Goal: Navigation & Orientation: Find specific page/section

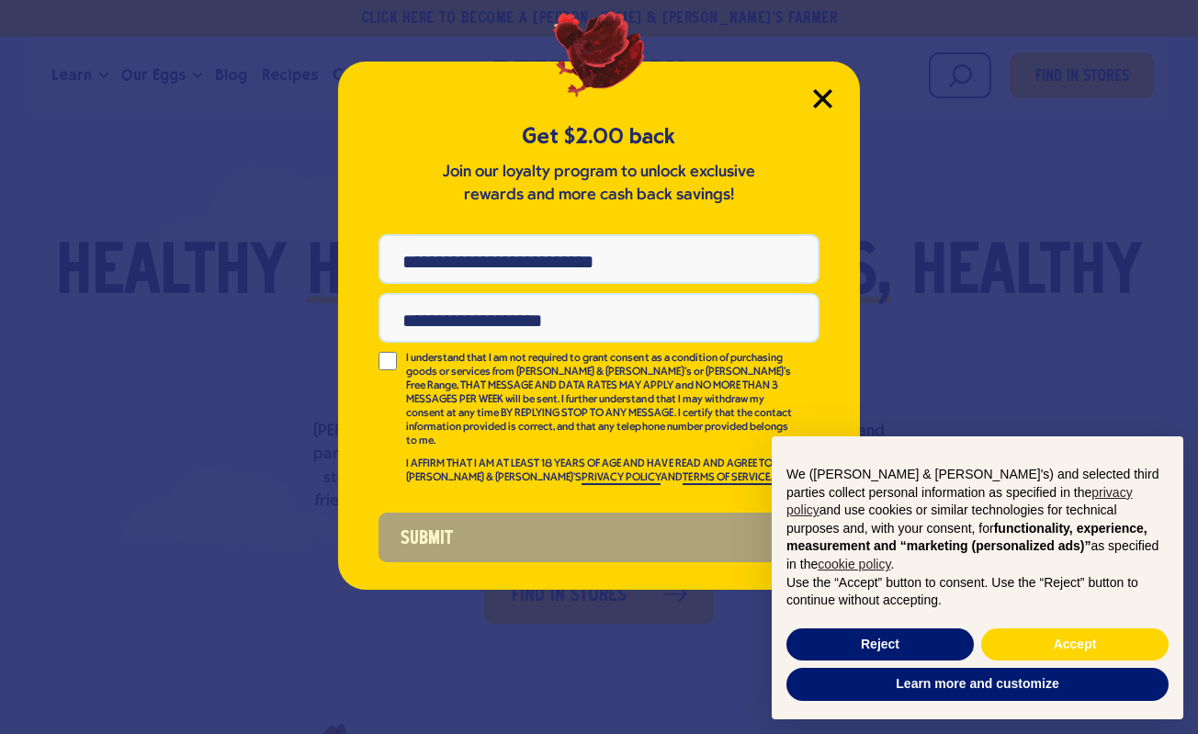
click at [821, 97] on icon "Close Modal" at bounding box center [822, 98] width 17 height 17
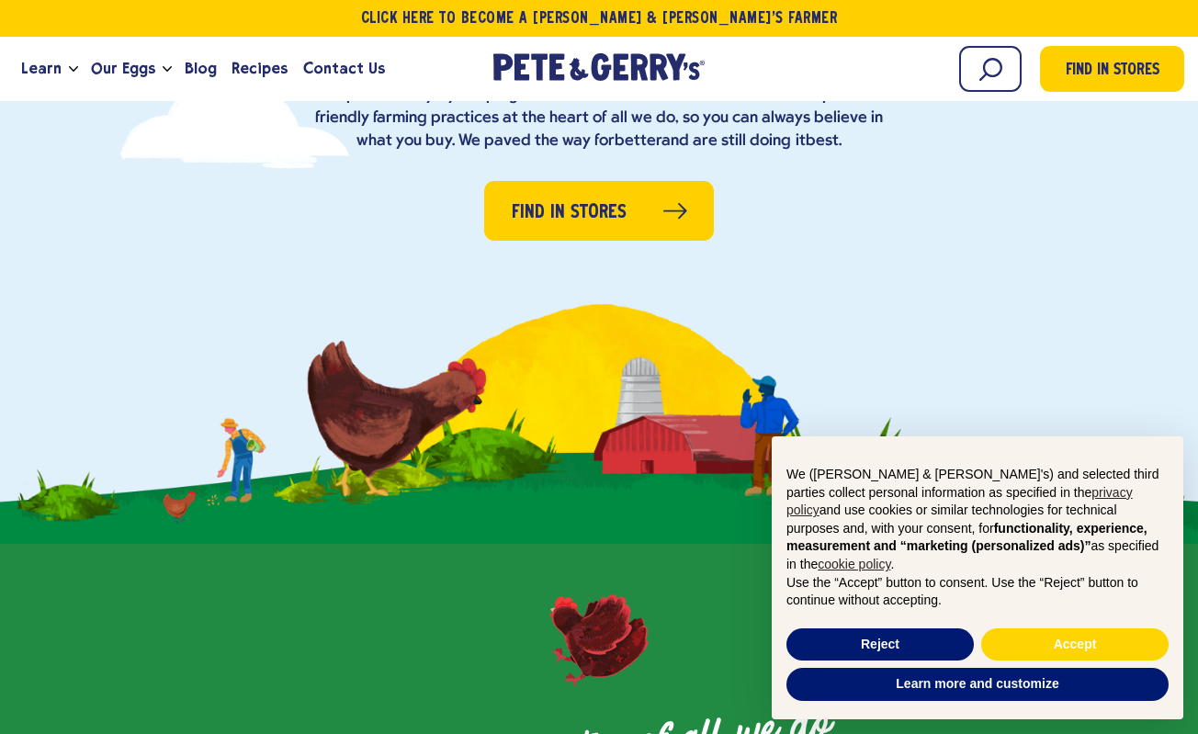
scroll to position [394, 0]
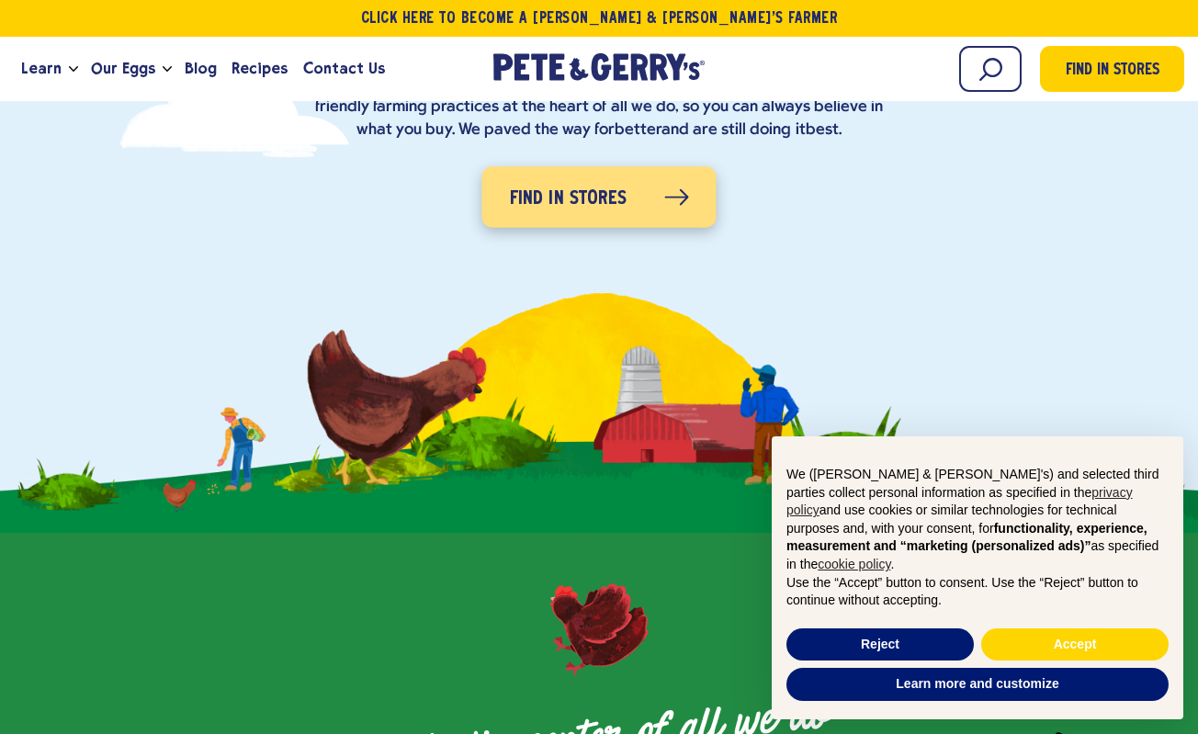
click at [667, 192] on icon at bounding box center [676, 197] width 25 height 17
click at [639, 203] on link "Find in Stores" at bounding box center [599, 196] width 234 height 61
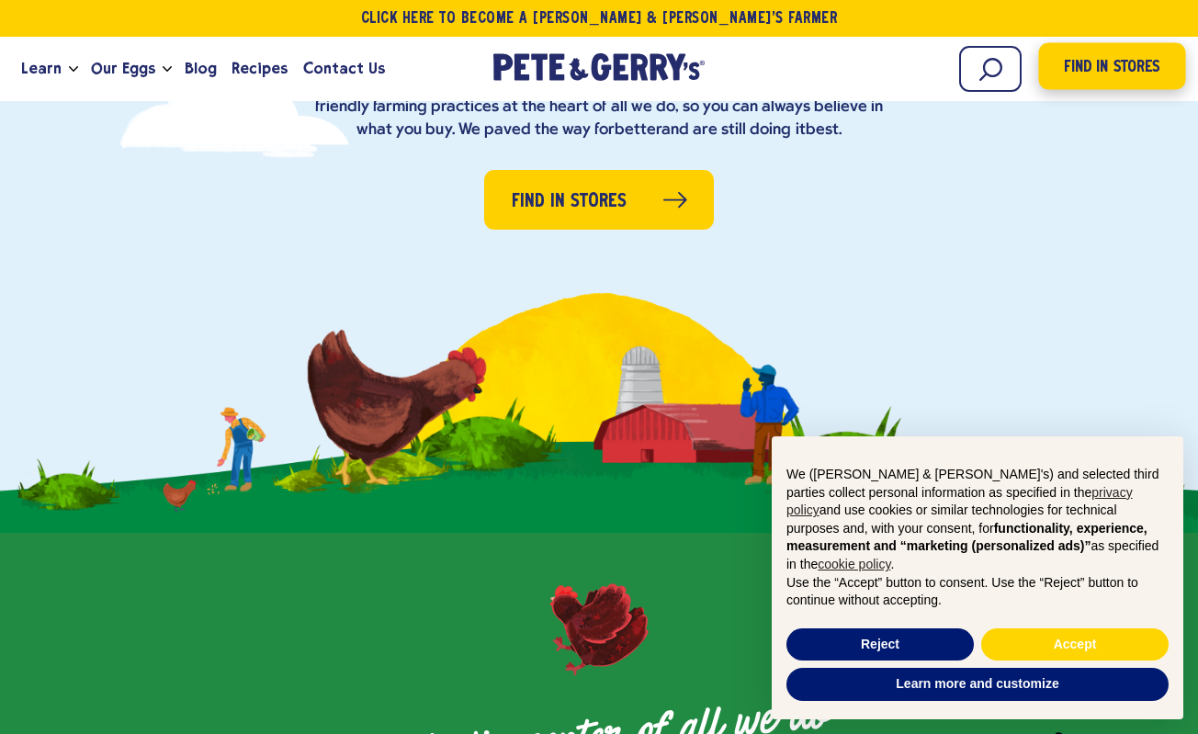
click at [1127, 70] on span "Find in Stores" at bounding box center [1112, 67] width 96 height 25
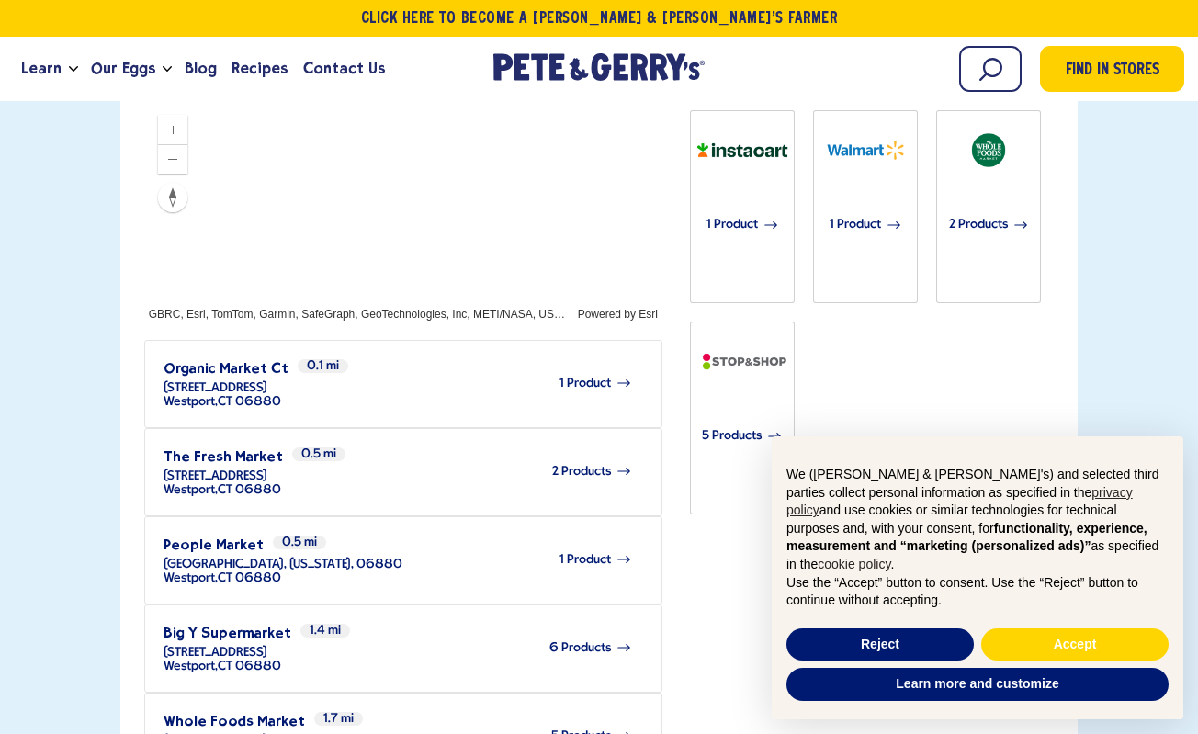
scroll to position [593, 0]
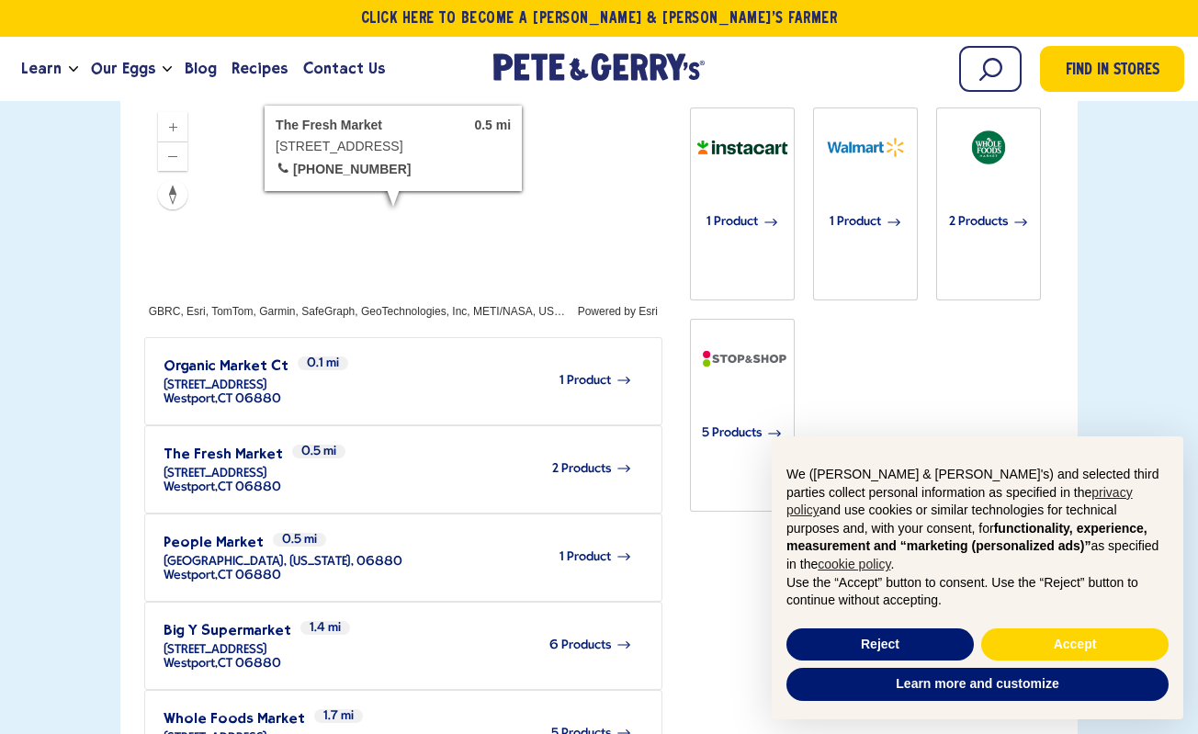
click at [582, 462] on span "2 Products" at bounding box center [581, 469] width 59 height 14
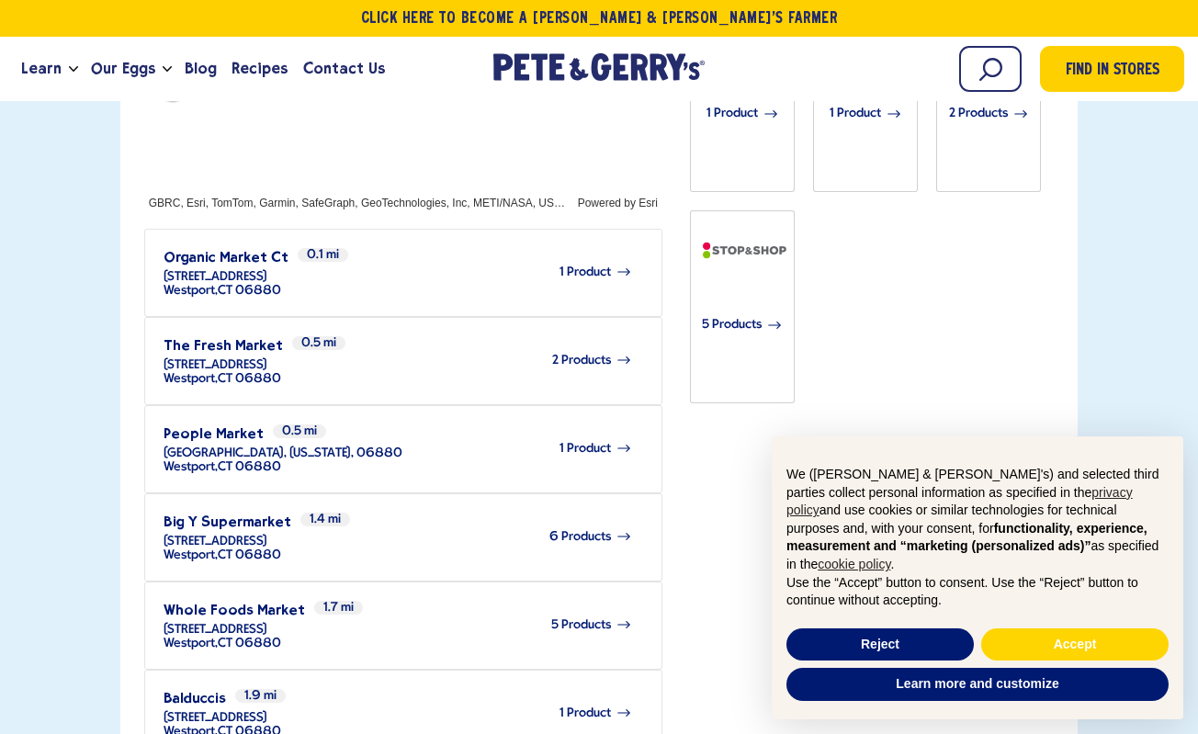
scroll to position [714, 0]
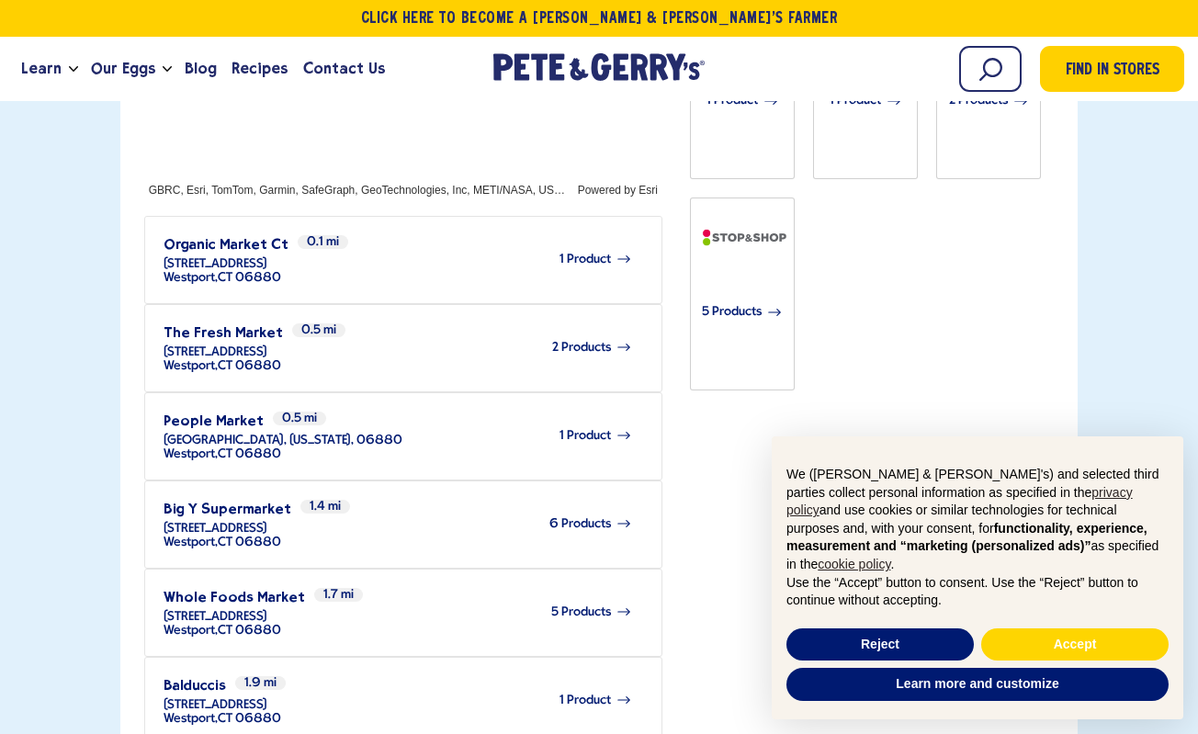
click at [616, 515] on icon at bounding box center [624, 523] width 17 height 17
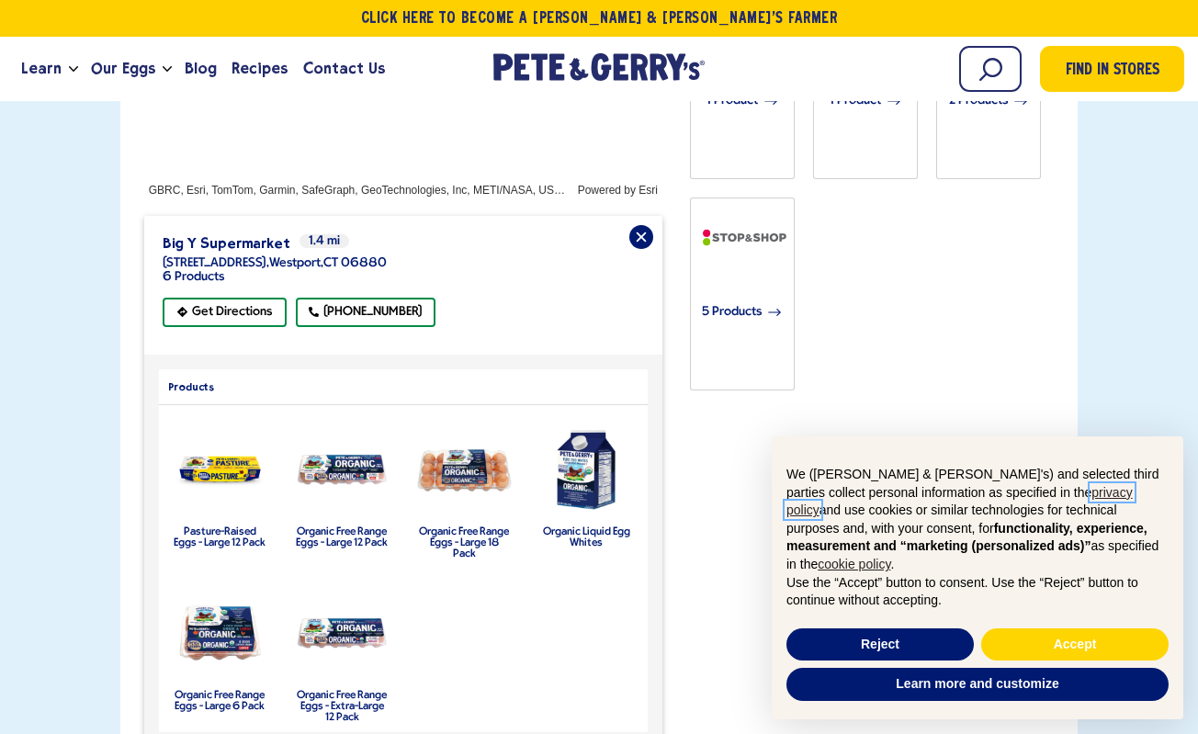
scroll to position [713, 0]
click at [224, 444] on img "product" at bounding box center [220, 471] width 96 height 55
click at [216, 527] on label "Pasture-Raised Eggs - Large 12 Pack" at bounding box center [220, 538] width 92 height 22
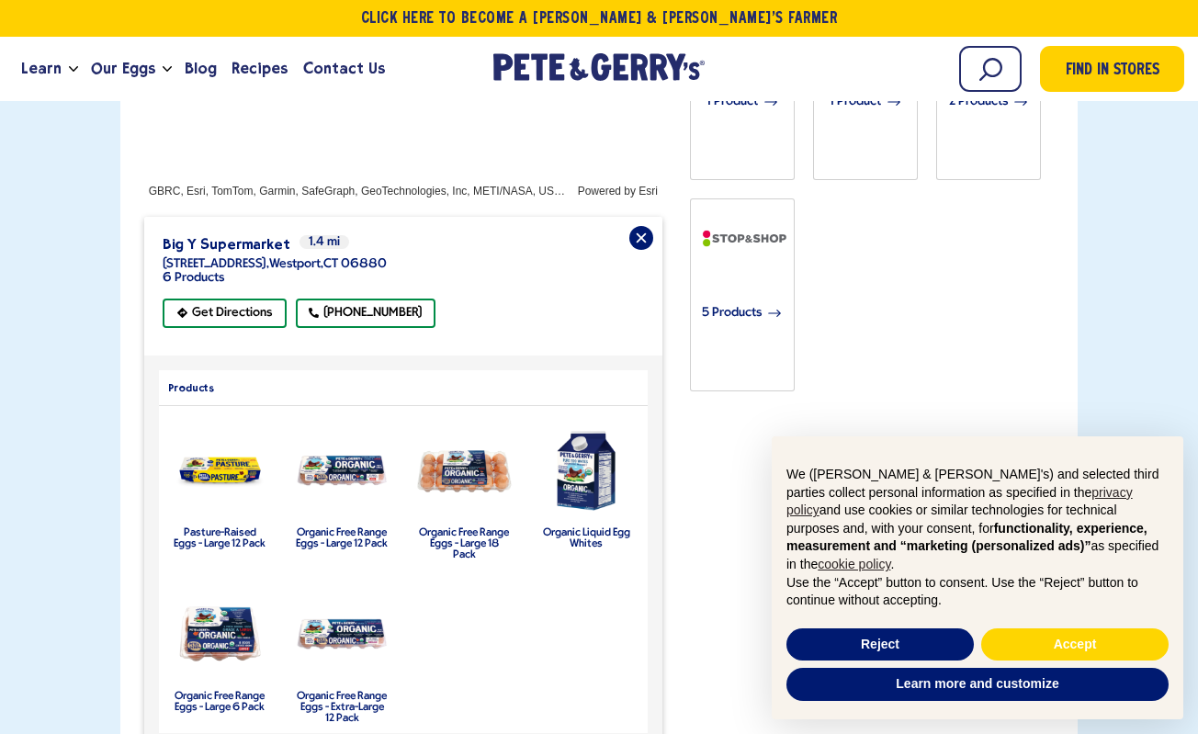
click at [216, 527] on label "Pasture-Raised Eggs - Large 12 Pack" at bounding box center [220, 538] width 92 height 22
click at [242, 527] on label "Pasture-Raised Eggs - Large 12 Pack" at bounding box center [220, 538] width 92 height 22
click at [333, 453] on img "product" at bounding box center [342, 471] width 96 height 37
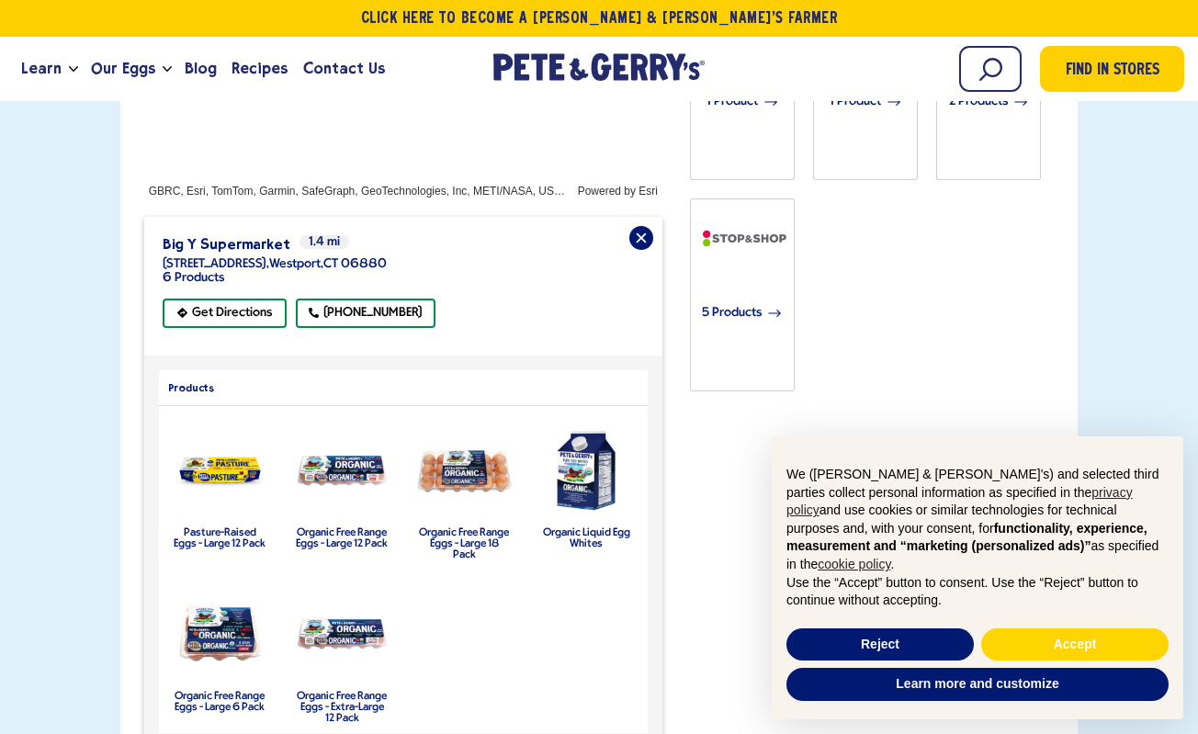
click at [214, 527] on label "Pasture-Raised Eggs - Large 12 Pack" at bounding box center [220, 538] width 92 height 22
click at [232, 444] on img "product" at bounding box center [220, 471] width 96 height 55
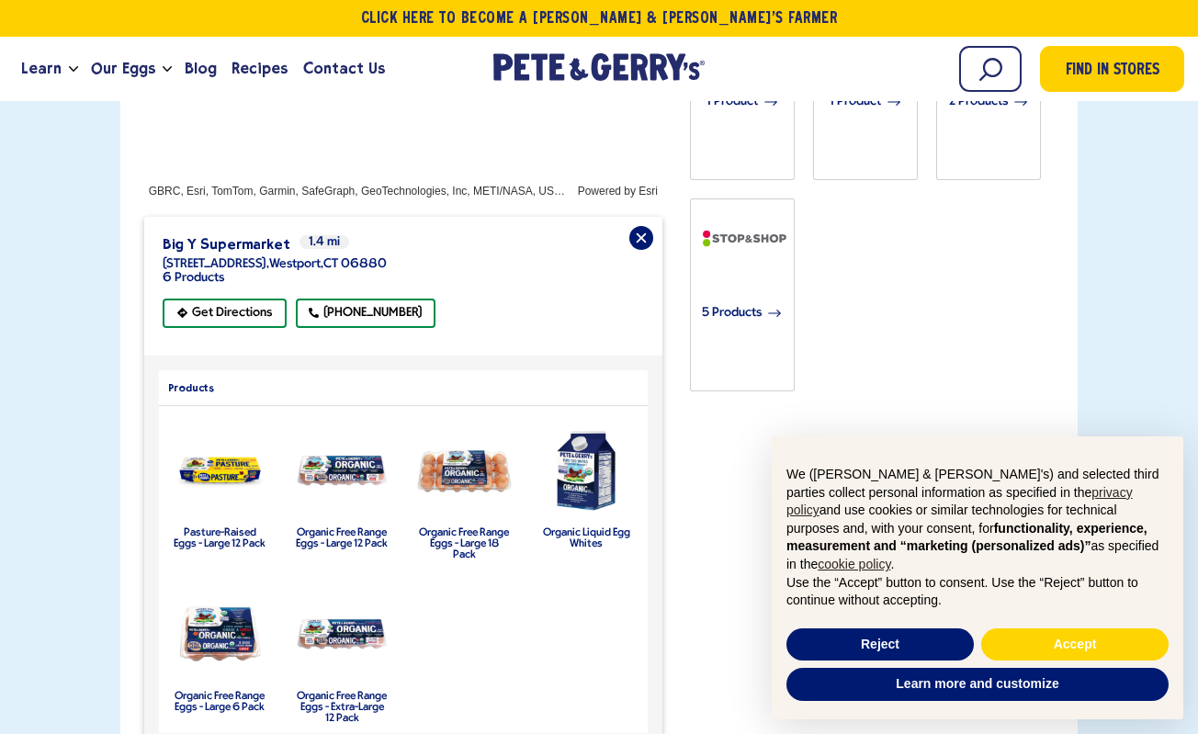
click at [232, 444] on img "product" at bounding box center [220, 471] width 96 height 55
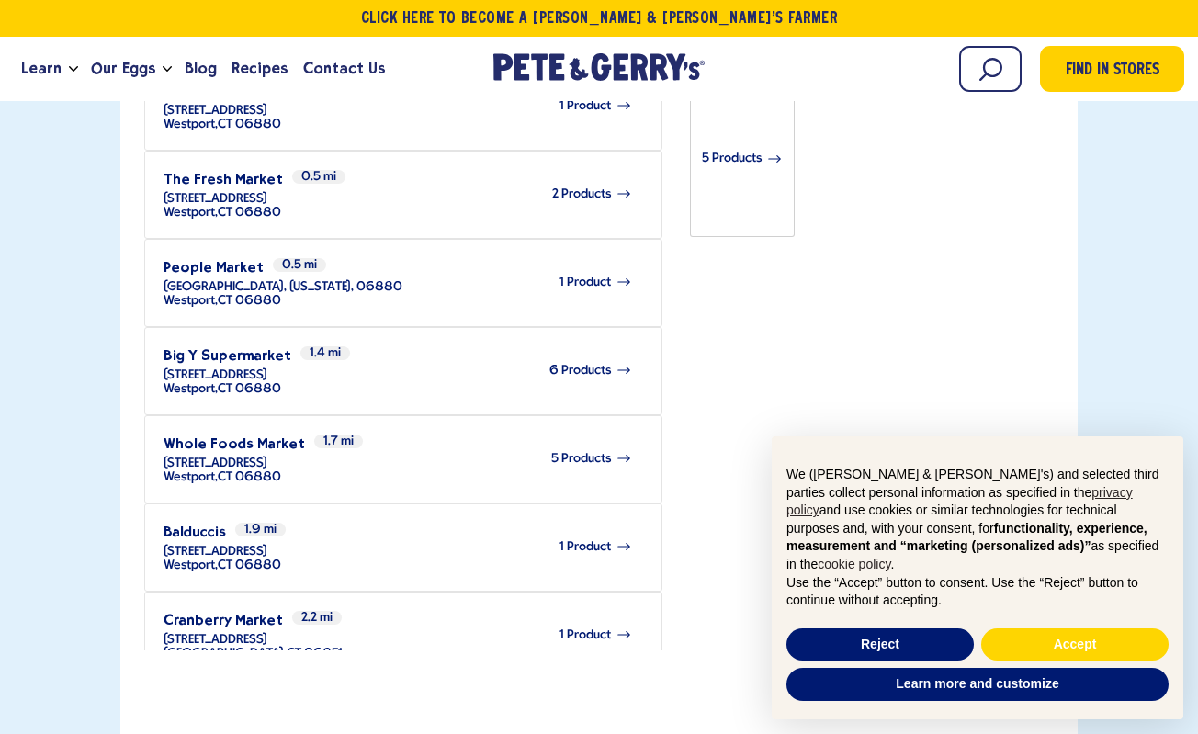
scroll to position [888, 0]
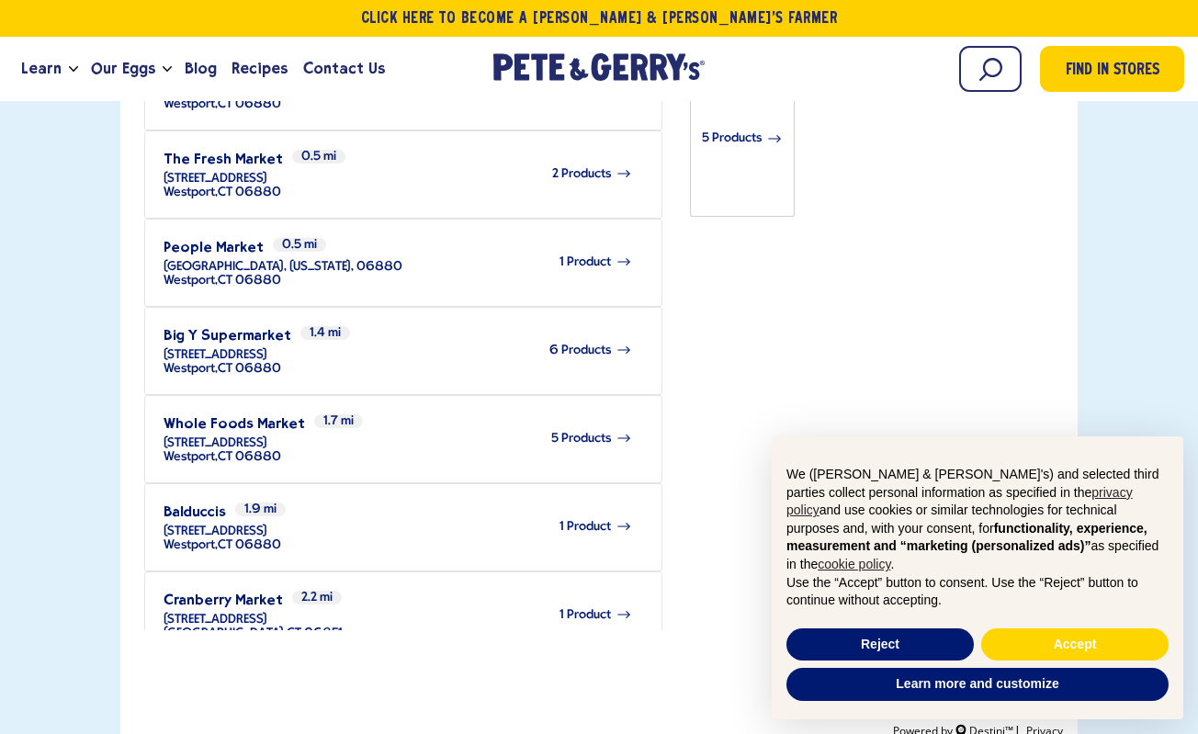
click at [616, 430] on icon at bounding box center [624, 438] width 17 height 17
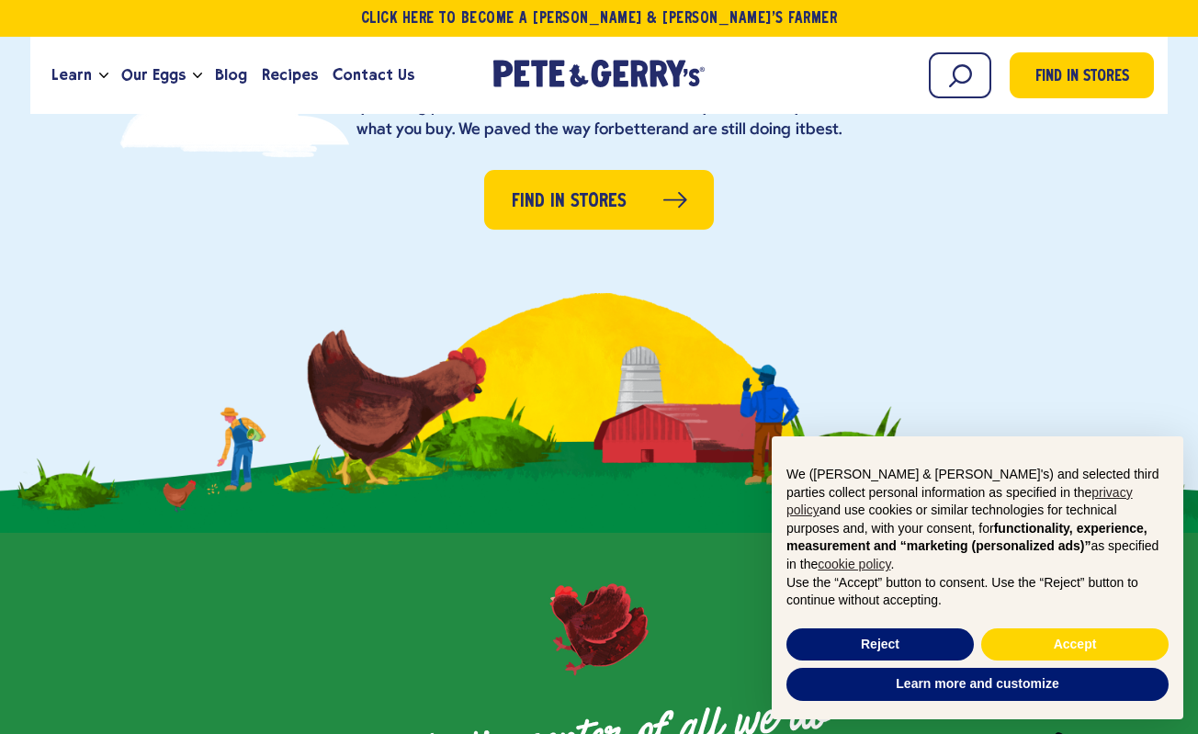
scroll to position [394, 0]
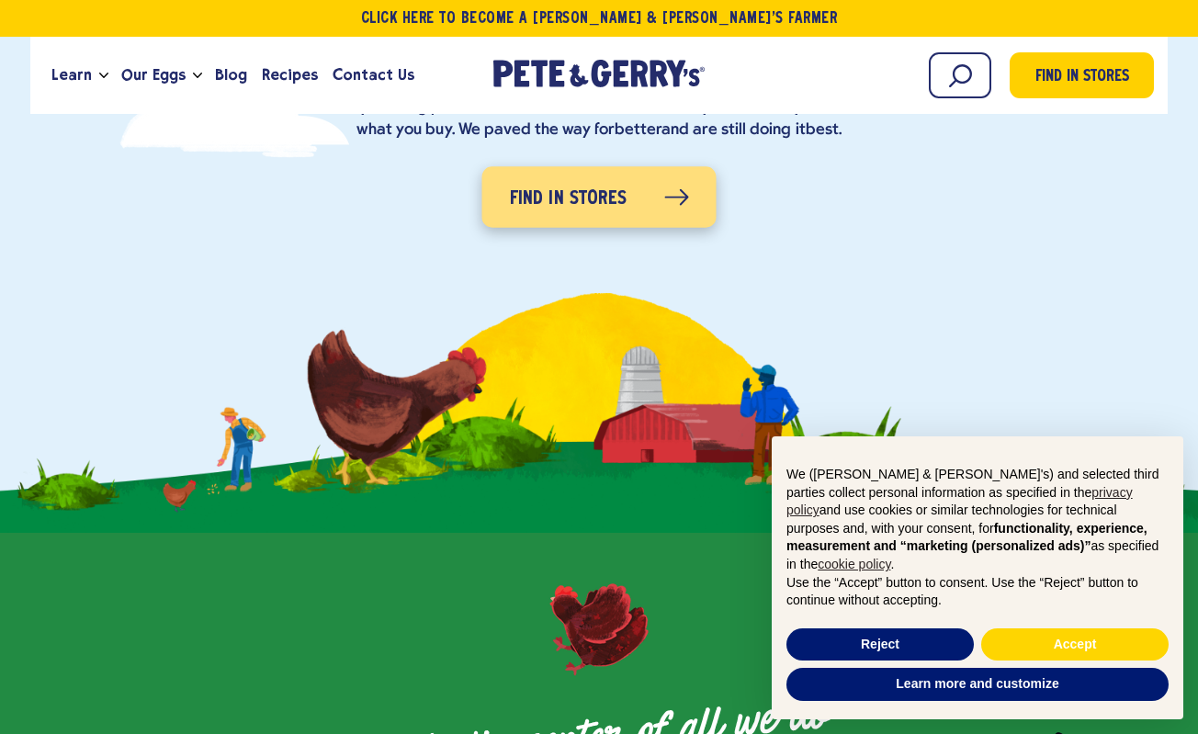
click at [668, 200] on icon at bounding box center [676, 197] width 25 height 17
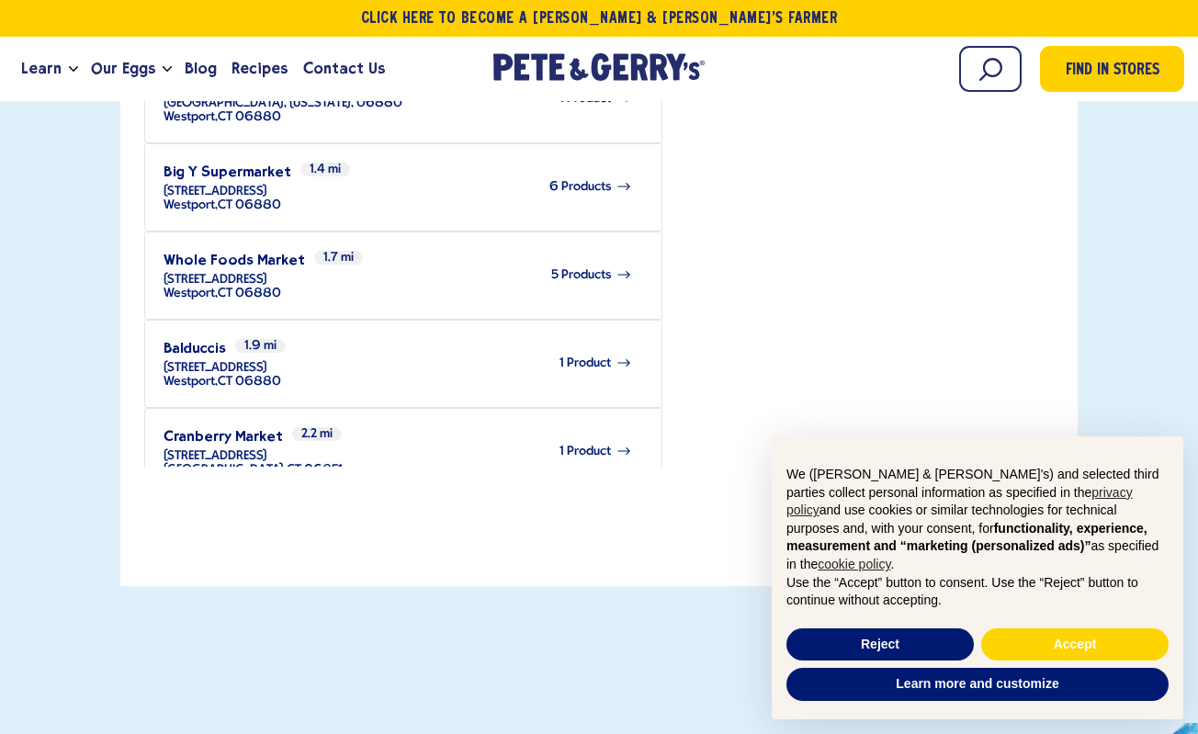
scroll to position [1054, 0]
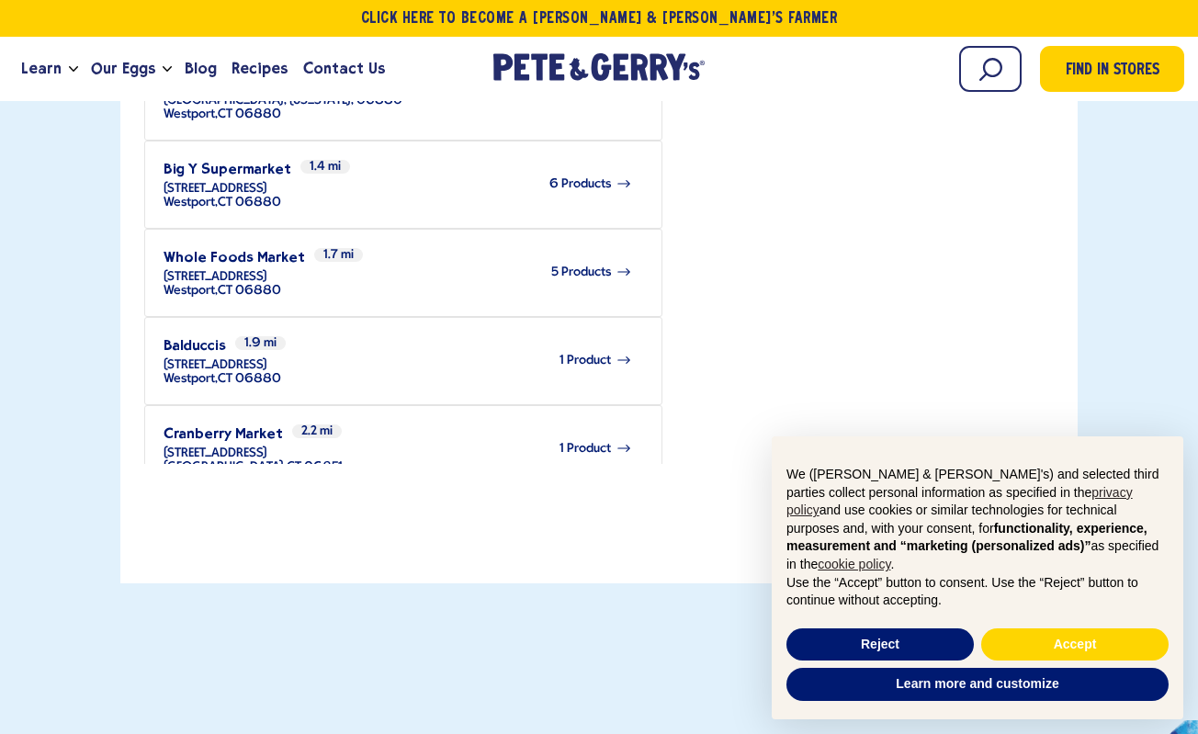
click at [201, 424] on h3 "Cranberry Market" at bounding box center [223, 432] width 119 height 17
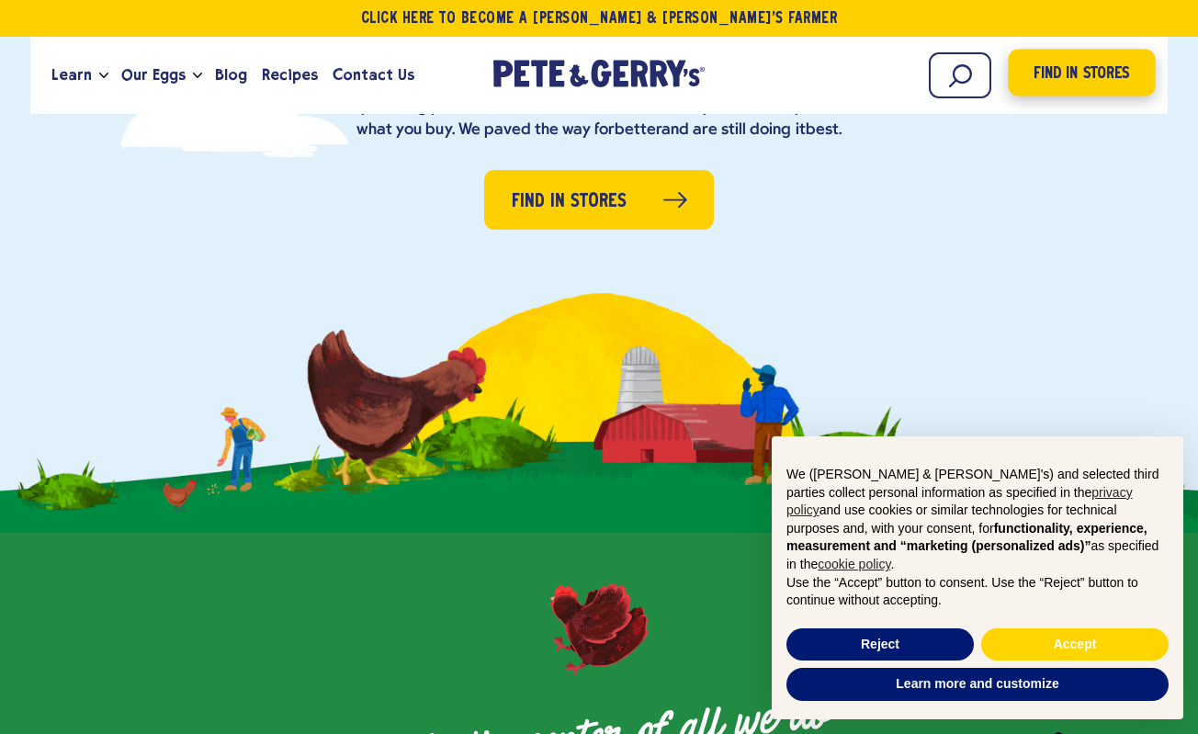
scroll to position [394, 0]
click at [1080, 71] on span "Find in Stores" at bounding box center [1083, 74] width 96 height 25
